Goal: Ask a question

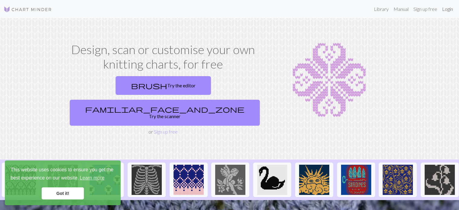
click at [446, 7] on link "Login" at bounding box center [448, 9] width 16 height 12
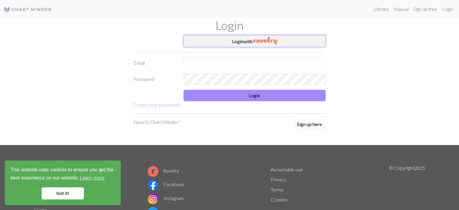
click at [283, 40] on button "Login with" at bounding box center [254, 41] width 142 height 12
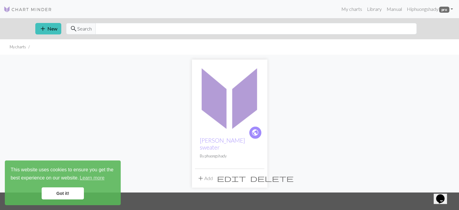
click at [71, 190] on link "Got it!" at bounding box center [63, 193] width 42 height 12
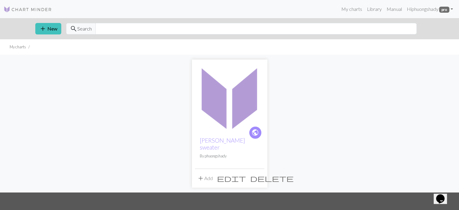
click at [247, 103] on img at bounding box center [229, 96] width 69 height 69
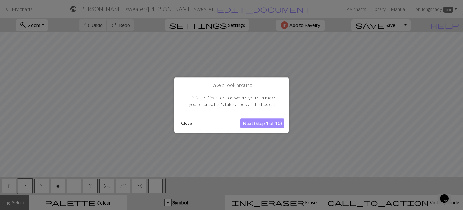
click at [270, 124] on button "Next (Step 1 of 10)" at bounding box center [262, 123] width 44 height 10
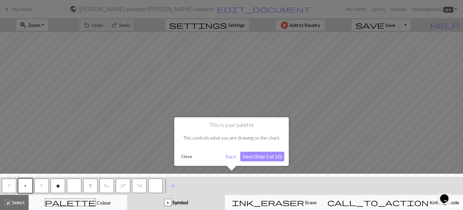
click at [260, 154] on button "Next (Step 2 of 10)" at bounding box center [262, 156] width 44 height 10
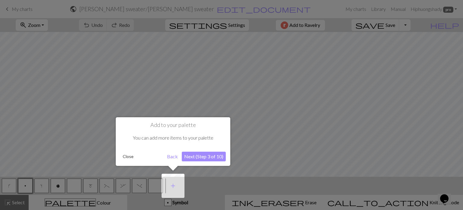
click at [210, 156] on button "Next (Step 3 of 10)" at bounding box center [204, 156] width 44 height 10
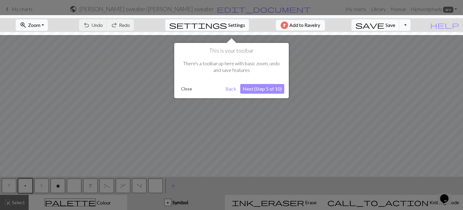
click at [264, 87] on button "Next (Step 5 of 10)" at bounding box center [262, 89] width 44 height 10
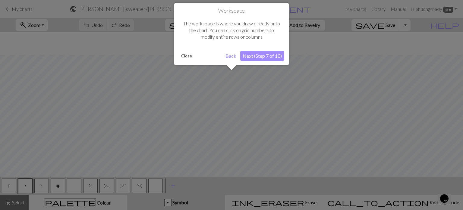
scroll to position [23, 0]
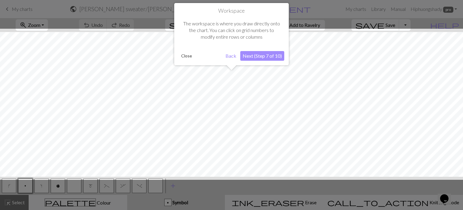
click at [269, 54] on button "Next (Step 7 of 10)" at bounding box center [262, 56] width 44 height 10
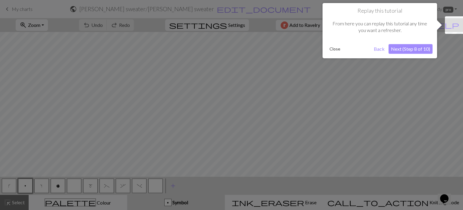
click at [400, 49] on button "Next (Step 8 of 10)" at bounding box center [411, 49] width 44 height 10
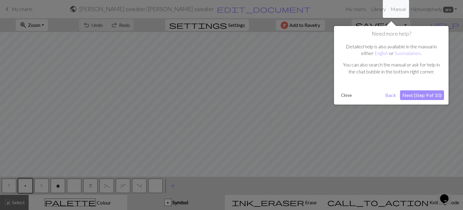
click at [400, 49] on p "Detailed help is also available in the manual in either English or Suomalainen ." at bounding box center [392, 50] width 100 height 14
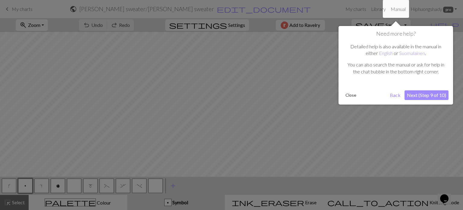
click at [426, 94] on button "Next (Step 9 of 10)" at bounding box center [427, 95] width 44 height 10
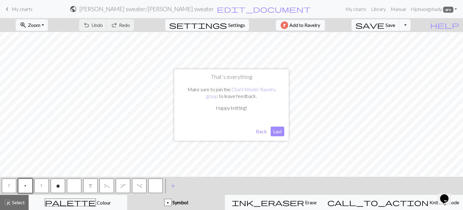
click at [279, 133] on button "Last" at bounding box center [278, 131] width 14 height 10
click at [40, 28] on span "Zoom" at bounding box center [34, 25] width 12 height 6
click at [46, 73] on button "50%" at bounding box center [40, 73] width 48 height 10
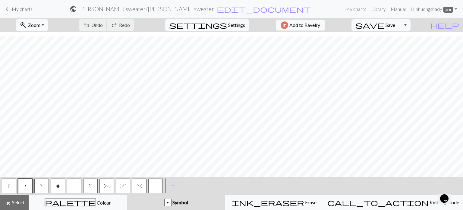
click at [157, 185] on button "button" at bounding box center [155, 185] width 14 height 14
click at [158, 185] on button "button" at bounding box center [155, 185] width 14 height 14
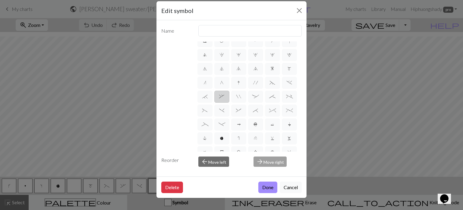
scroll to position [0, 0]
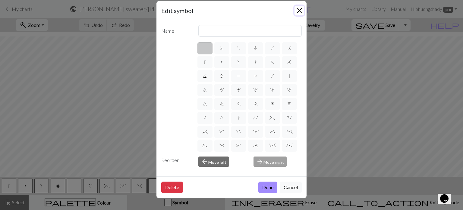
click at [296, 12] on button "Close" at bounding box center [300, 11] width 10 height 10
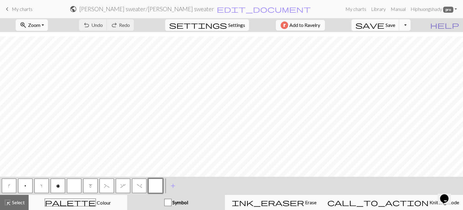
click at [454, 25] on span "help" at bounding box center [445, 25] width 29 height 8
click at [456, 25] on span "help" at bounding box center [445, 25] width 29 height 8
click at [455, 23] on span "help" at bounding box center [445, 25] width 29 height 8
click at [449, 195] on icon "Chat widget" at bounding box center [445, 198] width 8 height 9
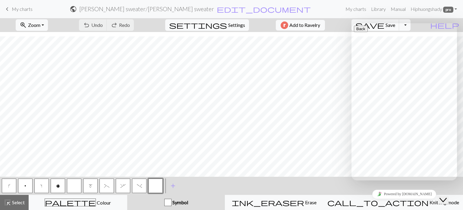
type input "how to add more symbol"
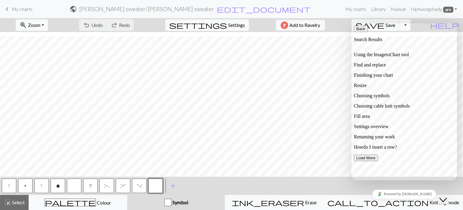
scroll to position [60, 0]
click at [424, 109] on div "Choosing cable knit symbols" at bounding box center [404, 105] width 101 height 5
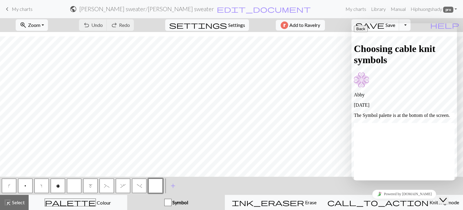
scroll to position [518, 0]
click at [357, 31] on icon "button" at bounding box center [357, 29] width 0 height 5
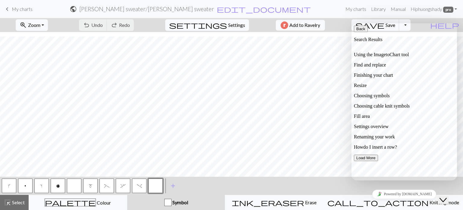
click at [309, 10] on form "public [PERSON_NAME] sweater / [PERSON_NAME] sweater edit_document Edit settings" at bounding box center [190, 9] width 306 height 12
click at [447, 198] on icon "Chat widget" at bounding box center [443, 200] width 7 height 4
